Goal: Task Accomplishment & Management: Manage account settings

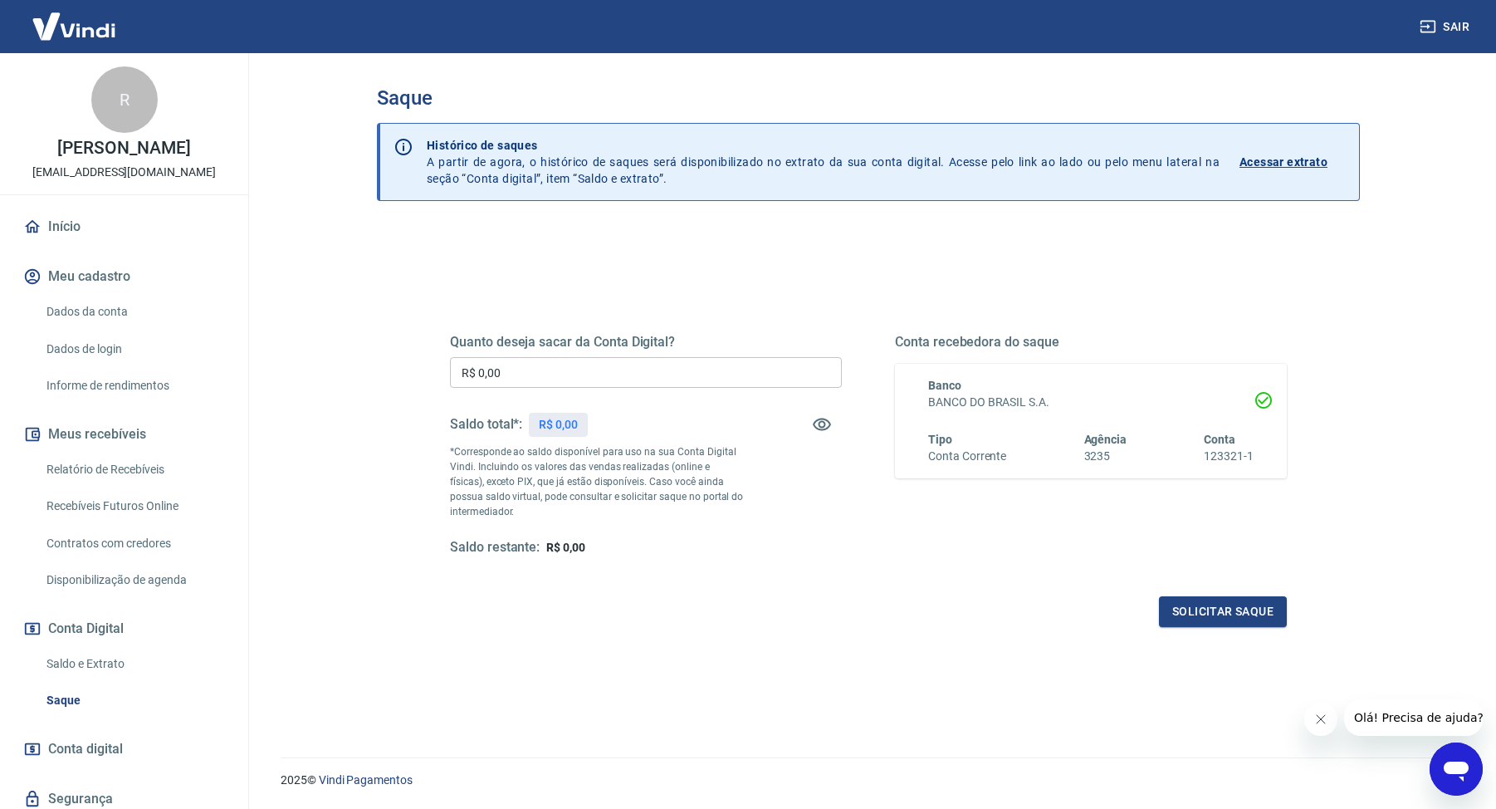
click at [347, 208] on div "Saque Histórico de saques A partir de agora, o histórico de saques será disponi…" at bounding box center [868, 395] width 1063 height 684
click at [837, 478] on div "Quanto deseja sacar da Conta Digital? R$ 0,00 ​ Saldo total*: R$ 0,00 *Correspo…" at bounding box center [646, 445] width 392 height 222
click at [823, 421] on icon "button" at bounding box center [822, 424] width 18 height 12
click at [824, 426] on icon "button" at bounding box center [822, 425] width 18 height 16
click at [897, 408] on div "Banco BANCO DO BRASIL S.A. Tipo Conta Corrente Agência 3235 Conta 123321-1" at bounding box center [1091, 421] width 392 height 115
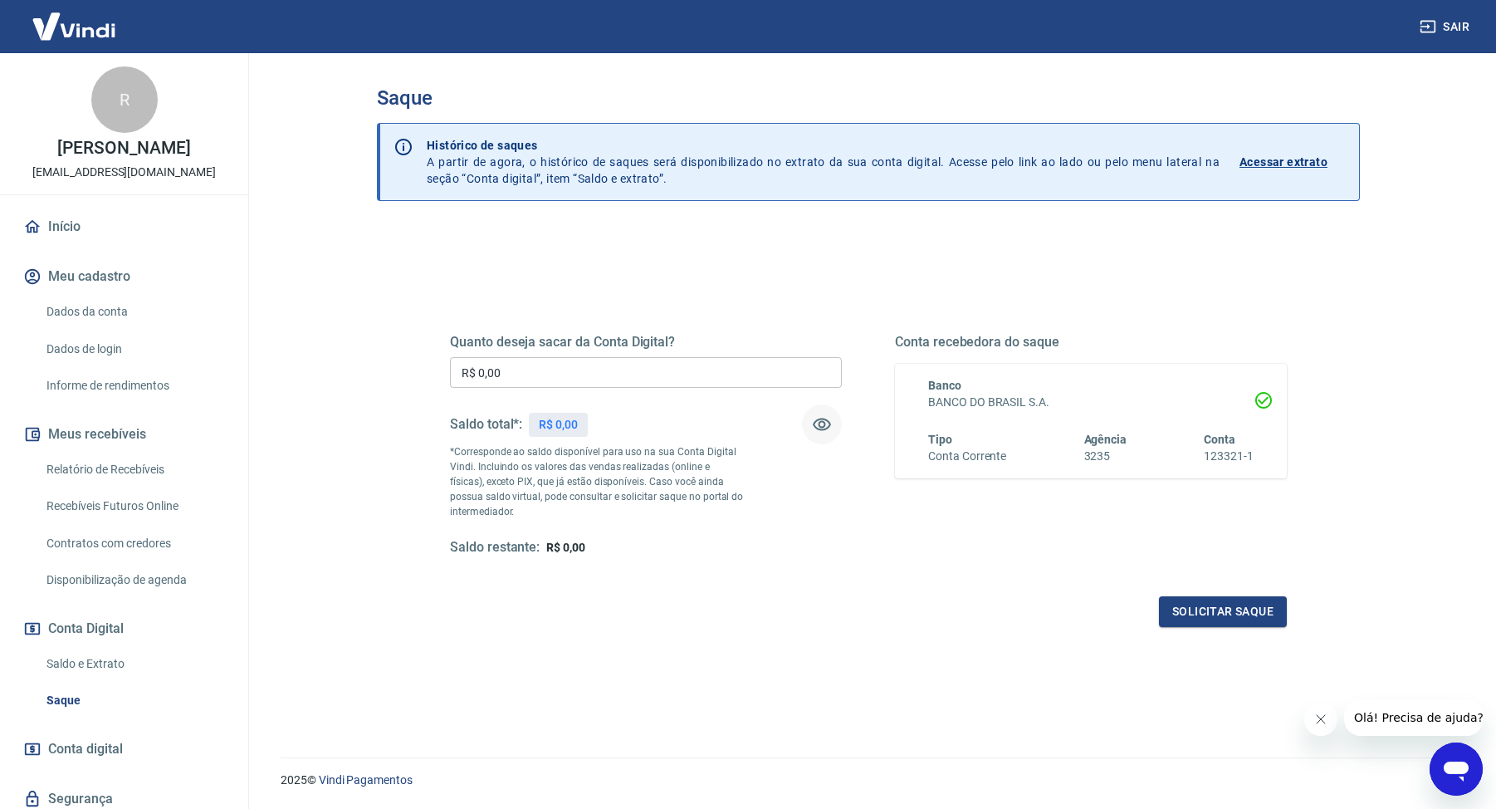
click at [881, 410] on div "Quanto deseja sacar da Conta Digital? R$ 0,00 ​ Saldo total*: R$ 0,00 *Correspo…" at bounding box center [868, 445] width 837 height 222
